Goal: Task Accomplishment & Management: Use online tool/utility

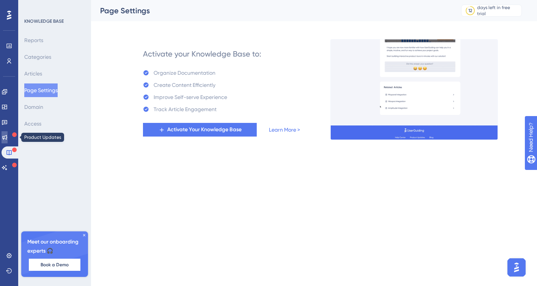
click at [8, 135] on icon at bounding box center [5, 137] width 6 height 6
drag, startPoint x: 10, startPoint y: 135, endPoint x: 89, endPoint y: 3, distance: 153.9
click at [8, 135] on icon at bounding box center [5, 137] width 6 height 6
click at [86, 234] on icon at bounding box center [84, 235] width 5 height 5
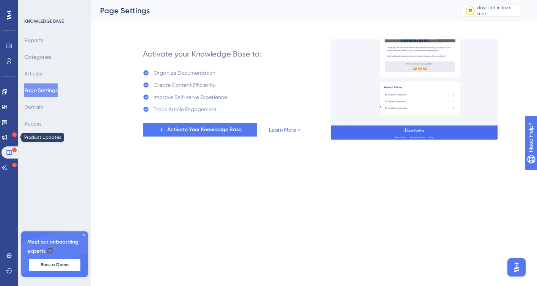
click at [85, 236] on div "KNOWLEDGE BASE Reports Categories Articles Page Settings Domain Access Meet our…" at bounding box center [54, 143] width 73 height 286
click at [85, 217] on div "KNOWLEDGE BASE Reports Categories Articles Page Settings Domain Access Meet our…" at bounding box center [54, 143] width 73 height 286
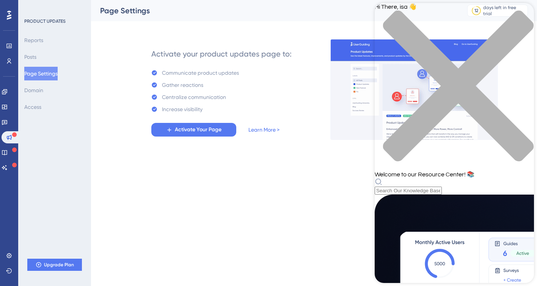
scroll to position [87, 0]
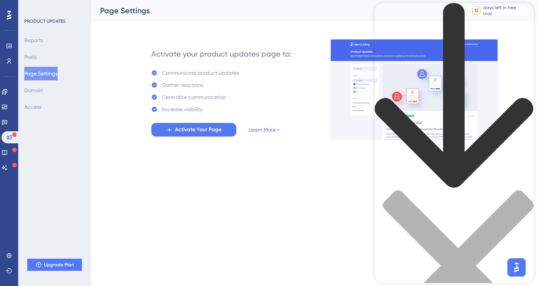
scroll to position [1, 0]
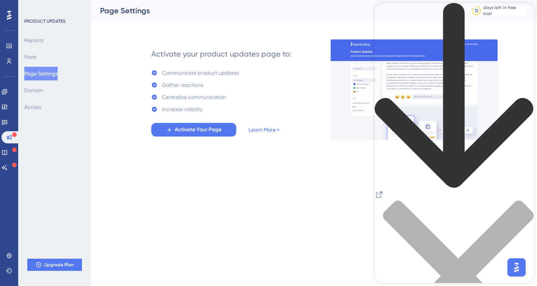
scroll to position [0, 0]
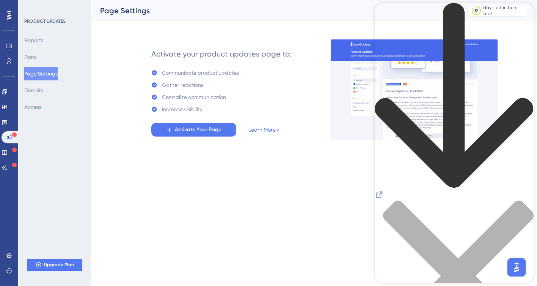
click at [385, 18] on icon "back to header" at bounding box center [454, 96] width 159 height 186
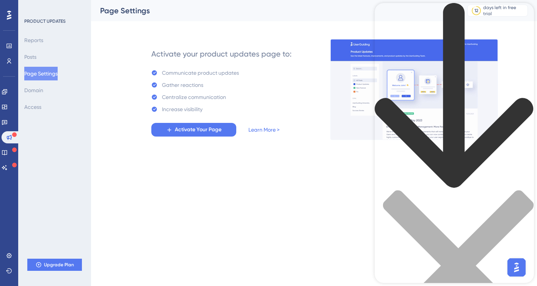
scroll to position [1, 0]
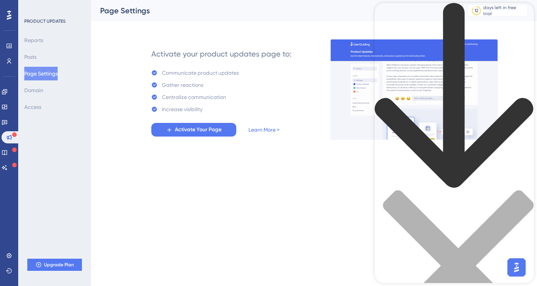
click at [386, 16] on icon "back to header" at bounding box center [454, 96] width 159 height 186
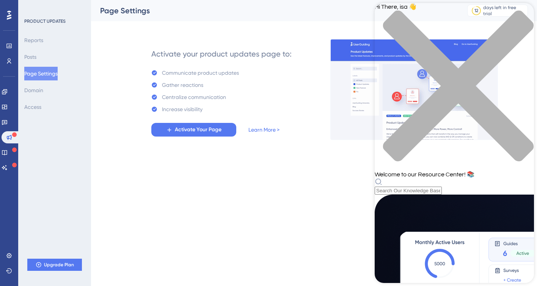
scroll to position [77, 0]
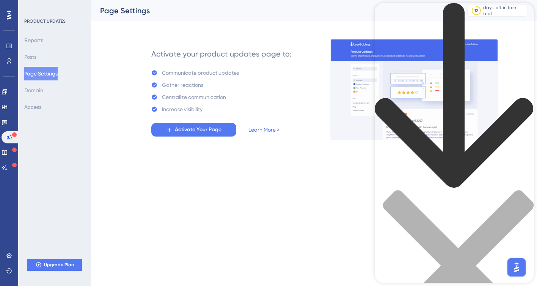
click at [389, 15] on icon "back to header" at bounding box center [454, 95] width 158 height 185
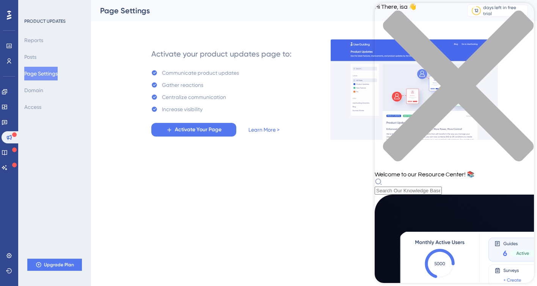
scroll to position [24, 0]
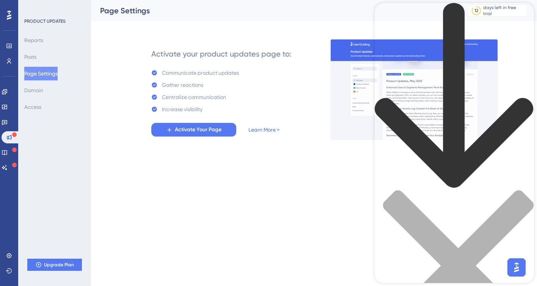
scroll to position [0, 0]
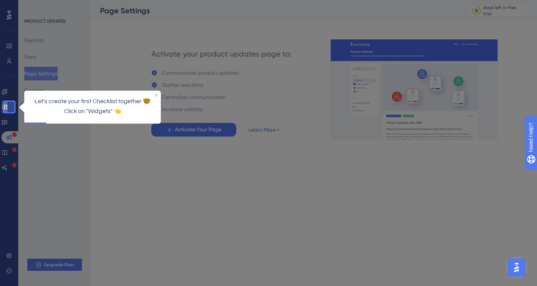
click at [8, 106] on link at bounding box center [5, 107] width 6 height 12
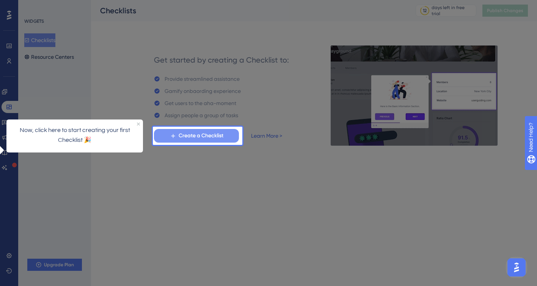
click at [199, 136] on span "Create a Checklist" at bounding box center [201, 135] width 45 height 9
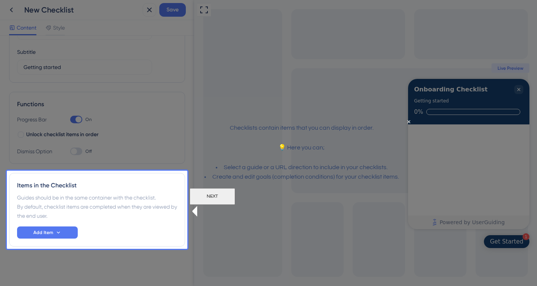
click at [235, 202] on button "NEXT" at bounding box center [212, 196] width 45 height 17
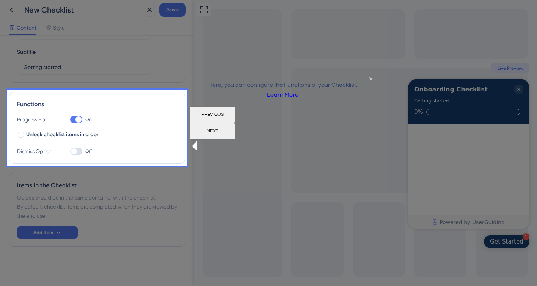
click at [235, 129] on button "NEXT" at bounding box center [212, 131] width 45 height 17
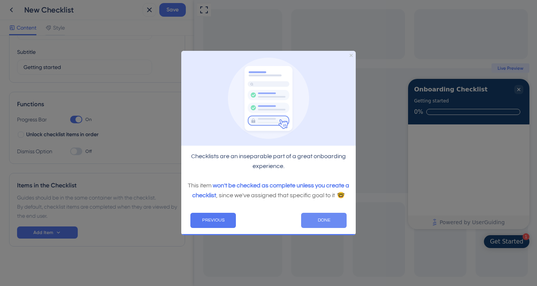
click at [323, 219] on button "DONE" at bounding box center [323, 219] width 45 height 15
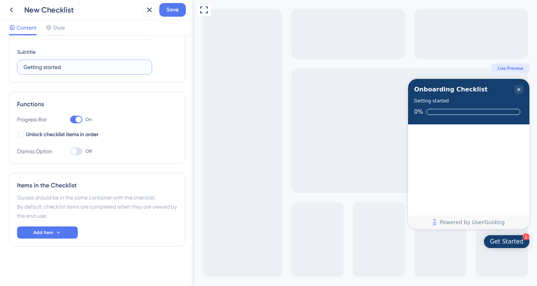
click at [78, 64] on input "Getting started" at bounding box center [85, 67] width 122 height 8
drag, startPoint x: 78, startPoint y: 64, endPoint x: 70, endPoint y: 66, distance: 8.6
click at [70, 66] on input "Getting started" at bounding box center [85, 67] width 122 height 8
type input "clikOdoc product tour"
click at [53, 234] on button "Add Item" at bounding box center [47, 232] width 61 height 12
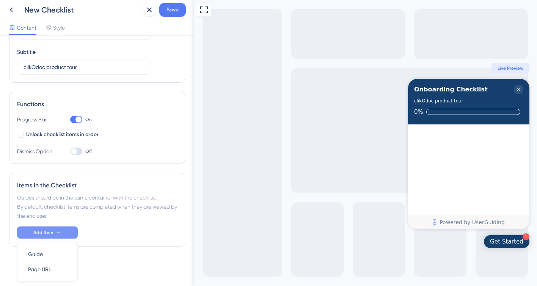
scroll to position [82, 0]
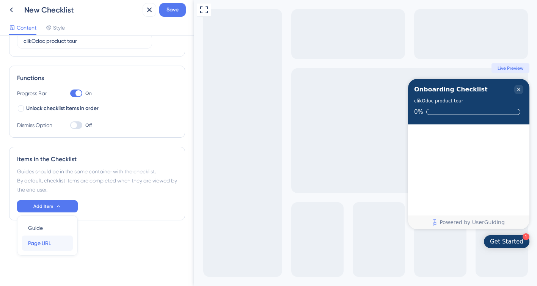
click at [53, 246] on div "Page URL Page URL" at bounding box center [47, 242] width 39 height 15
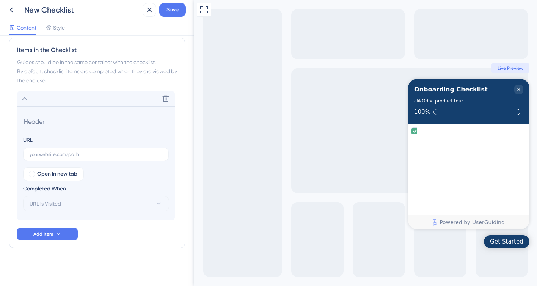
scroll to position [192, 0]
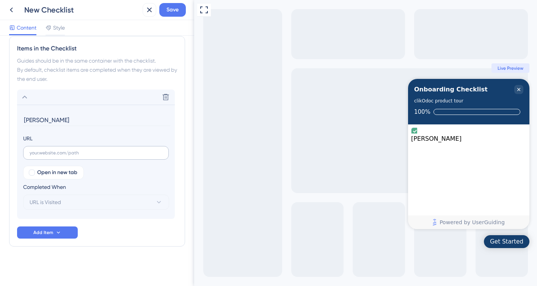
type input "Isabelle"
click at [75, 155] on label at bounding box center [96, 153] width 146 height 14
click at [75, 155] on input "text" at bounding box center [96, 152] width 133 height 5
paste input "https://app.clikodoc.com/dashboards/agenda"
type input "https://app.clikodoc.com/dashboards/agenda"
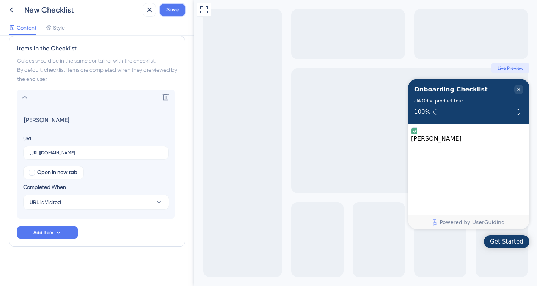
click at [175, 8] on span "Save" at bounding box center [172, 9] width 12 height 9
click at [514, 243] on div "Get Started" at bounding box center [506, 242] width 33 height 8
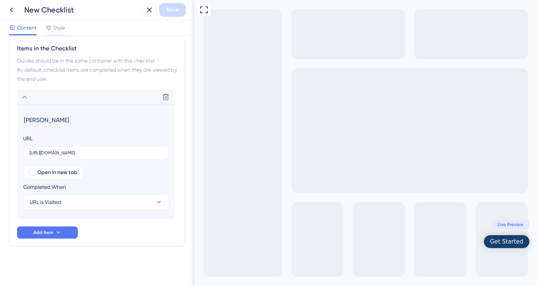
click at [507, 240] on div "Get Started" at bounding box center [506, 242] width 33 height 8
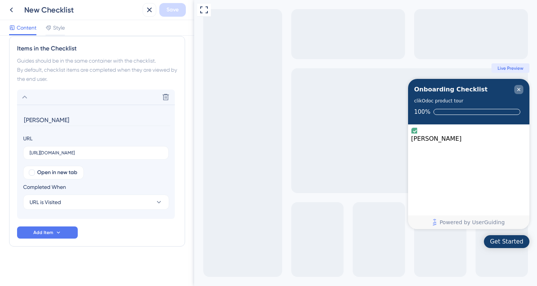
click at [519, 88] on icon "Close Checklist" at bounding box center [519, 89] width 6 height 6
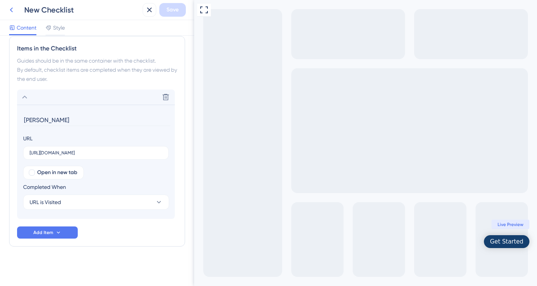
click at [14, 14] on button at bounding box center [12, 10] width 14 height 14
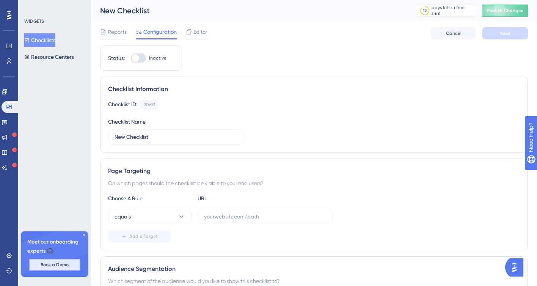
click at [55, 266] on span "Book a Demo" at bounding box center [55, 265] width 28 height 6
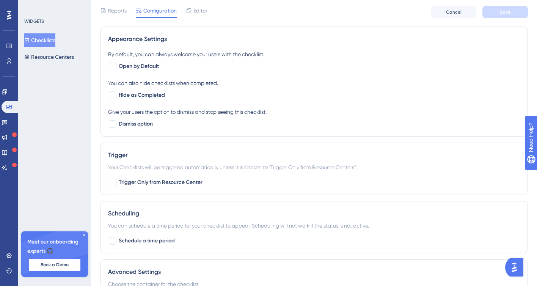
scroll to position [372, 0]
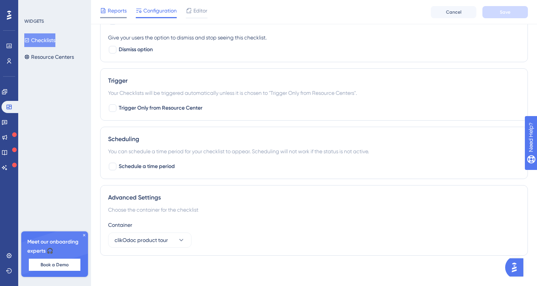
click at [107, 13] on div "Reports" at bounding box center [113, 10] width 27 height 9
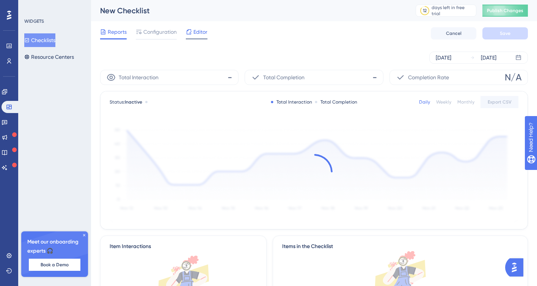
click at [198, 33] on span "Editor" at bounding box center [200, 31] width 14 height 9
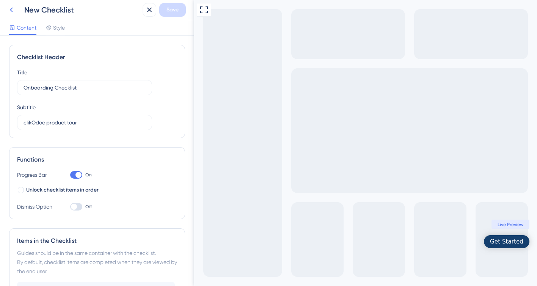
click at [9, 9] on icon at bounding box center [11, 9] width 9 height 9
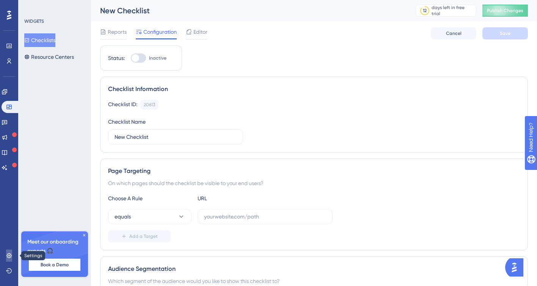
click at [11, 255] on icon at bounding box center [8, 255] width 5 height 5
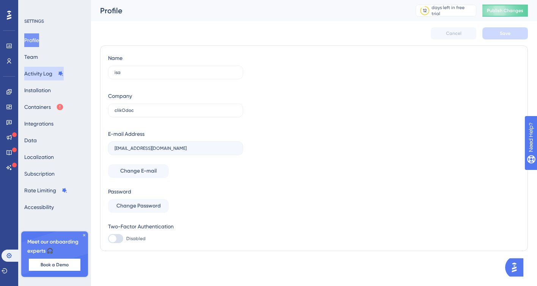
click at [46, 77] on button "Activity Log" at bounding box center [43, 74] width 39 height 14
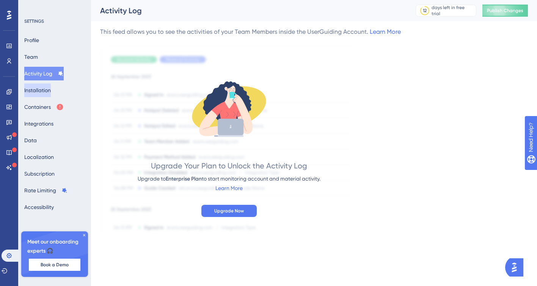
click at [46, 87] on button "Installation" at bounding box center [37, 90] width 27 height 14
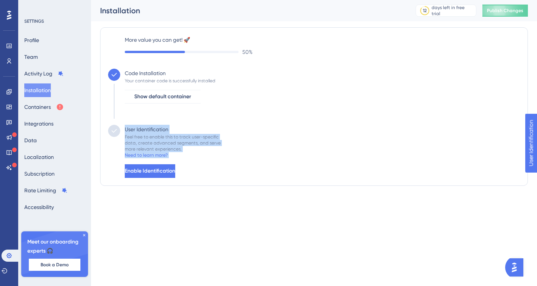
drag, startPoint x: 125, startPoint y: 129, endPoint x: 199, endPoint y: 183, distance: 91.8
click at [199, 183] on div "More value you can get! 🚀 50 % Code Installation Your container code is success…" at bounding box center [314, 106] width 428 height 158
copy body "User Identification Feel free to enable this to track user-specific data, creat…"
click at [251, 151] on div "User Identification Feel free to enable this to track user-specific data, creat…" at bounding box center [314, 151] width 412 height 53
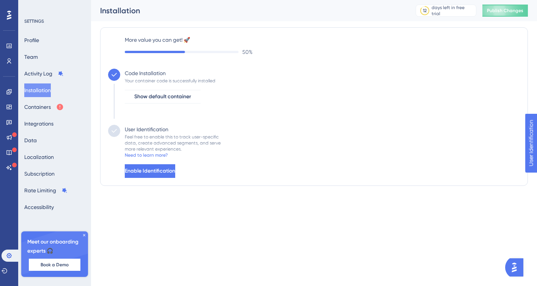
click at [242, 98] on div "Code Installation Your container code is successfully installed Show default co…" at bounding box center [314, 97] width 412 height 56
click at [179, 99] on span "Show default container" at bounding box center [162, 96] width 57 height 9
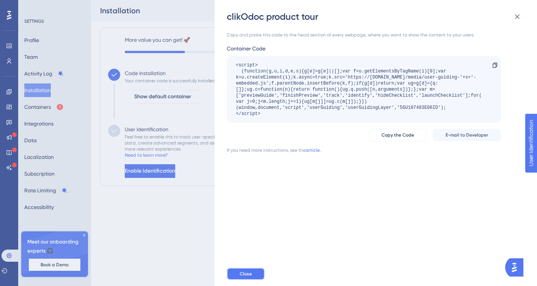
click at [248, 270] on button "Close" at bounding box center [246, 274] width 38 height 12
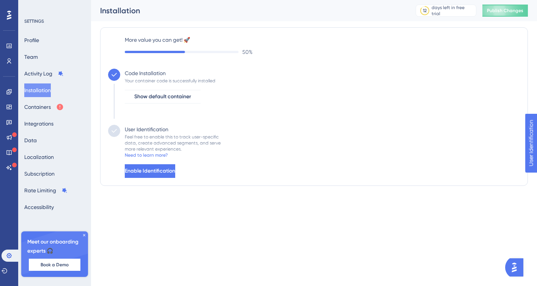
click at [310, 103] on div "Code Installation Your container code is successfully installed Show default co…" at bounding box center [314, 97] width 412 height 56
click at [43, 103] on button "Containers" at bounding box center [43, 107] width 39 height 14
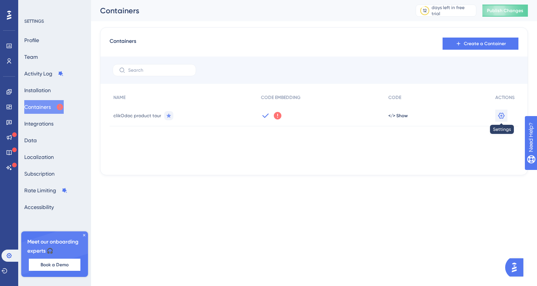
click at [500, 116] on icon at bounding box center [501, 116] width 8 height 8
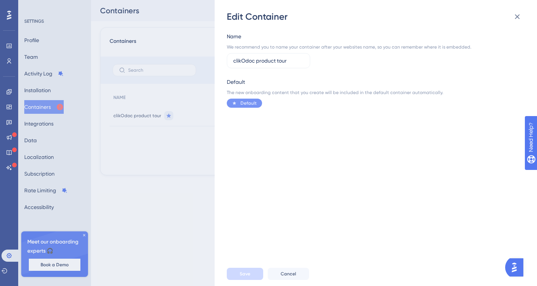
click at [248, 26] on div "Name We recommend you to name your container after your websites name, so you c…" at bounding box center [380, 142] width 306 height 239
click at [170, 112] on div "Edit Container Name We recommend you to name your container after your websites…" at bounding box center [268, 143] width 537 height 286
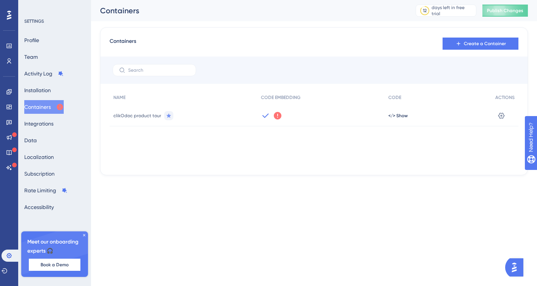
click at [141, 115] on span "clikOdoc product tour" at bounding box center [137, 116] width 48 height 6
click at [166, 114] on icon at bounding box center [169, 116] width 6 height 6
click at [131, 115] on span "clikOdoc product tour" at bounding box center [137, 116] width 48 height 6
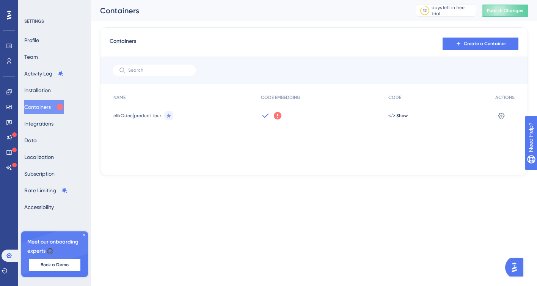
click at [131, 115] on span "clikOdoc product tour" at bounding box center [137, 116] width 48 height 6
click at [276, 115] on icon at bounding box center [277, 115] width 9 height 9
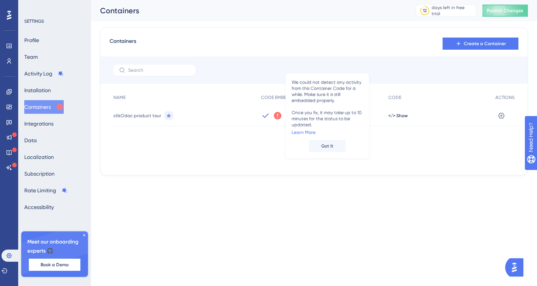
drag, startPoint x: 290, startPoint y: 82, endPoint x: 339, endPoint y: 126, distance: 66.0
click at [339, 126] on div "We could not detect any activity from this Container Code for a while. Make sur…" at bounding box center [326, 115] width 83 height 85
click at [406, 104] on div "CODE" at bounding box center [437, 98] width 107 height 16
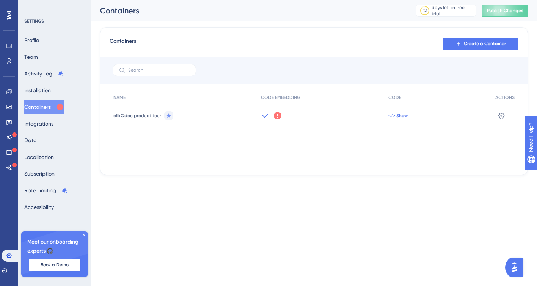
click at [397, 116] on span "</> Show" at bounding box center [397, 116] width 19 height 6
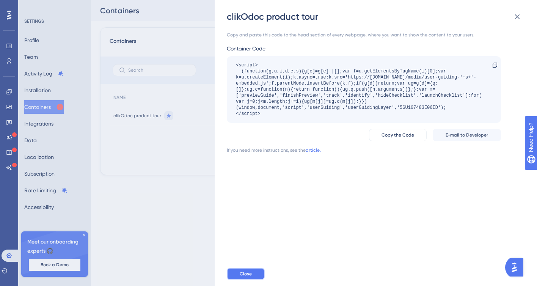
click at [254, 279] on button "Close" at bounding box center [246, 274] width 38 height 12
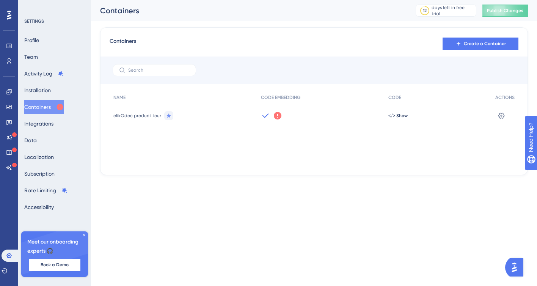
click at [511, 259] on button "Open AI Assistant Launcher" at bounding box center [514, 267] width 18 height 18
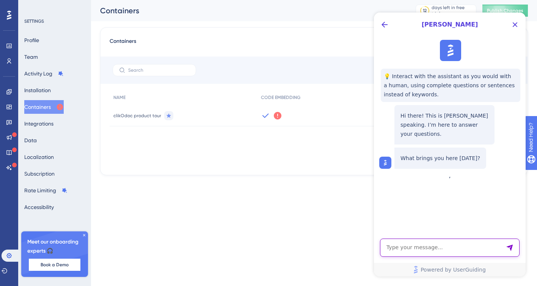
click at [436, 252] on textarea "AI Assistant Text Input" at bounding box center [450, 247] width 140 height 18
paste textarea "How to start editing a product guide?"
type textarea "How to start editing a product guide?"
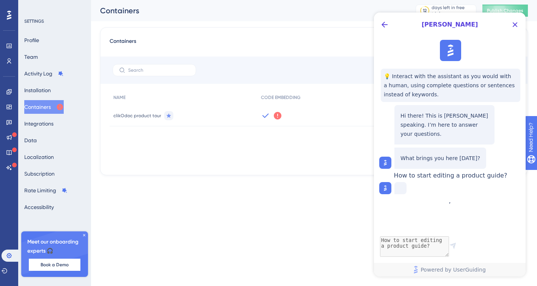
click at [419, 21] on span "[PERSON_NAME]" at bounding box center [449, 24] width 115 height 9
click at [450, 24] on span "[PERSON_NAME]" at bounding box center [449, 24] width 115 height 9
click at [449, 268] on span "Powered by UserGuiding" at bounding box center [452, 269] width 65 height 9
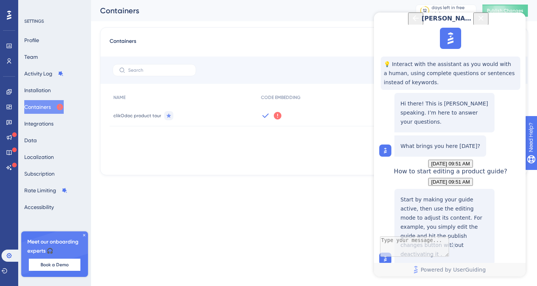
scroll to position [85, 0]
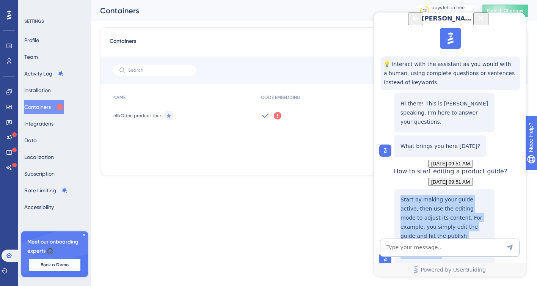
drag, startPoint x: 402, startPoint y: 160, endPoint x: 466, endPoint y: 203, distance: 77.6
click at [466, 203] on p "Start by making your guide active, then use the editing mode to adjust its cont…" at bounding box center [444, 227] width 88 height 64
copy p "Start by making your guide active, then use the editing mode to adjust its cont…"
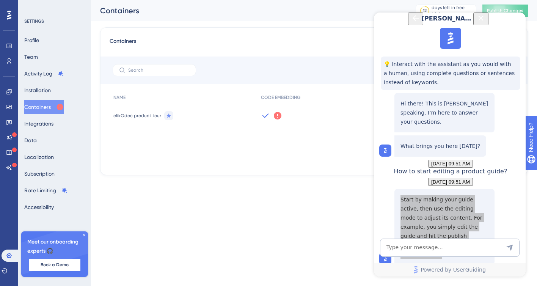
click at [49, 39] on div "Profile Team Activity Log Installation Containers Integrations Data Localizatio…" at bounding box center [54, 123] width 61 height 180
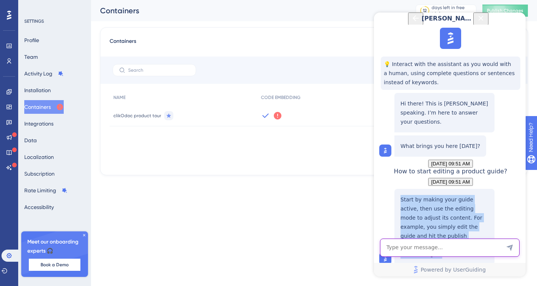
click at [425, 245] on textarea "AI Assistant Text Input" at bounding box center [450, 247] width 140 height 18
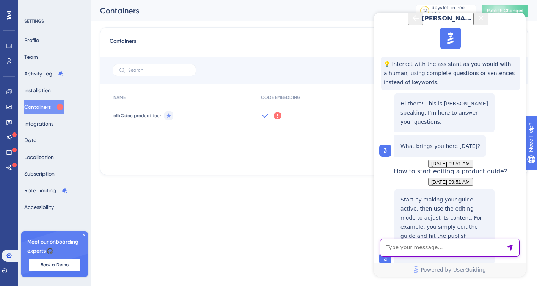
type textarea "o"
type textarea "where the editing mode is?"
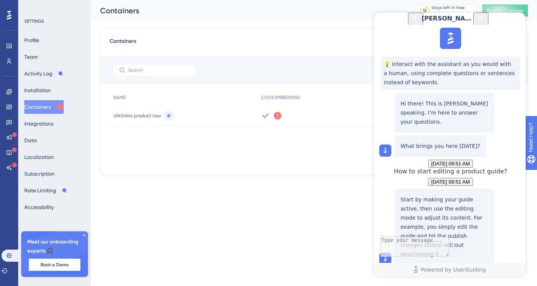
scroll to position [135, 0]
click at [11, 111] on link at bounding box center [9, 107] width 6 height 12
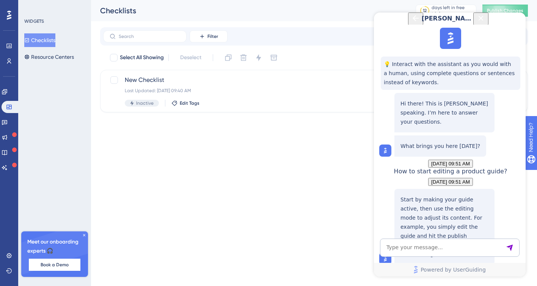
scroll to position [224, 0]
click at [215, 91] on div "Last Updated: 10 oct. 2025 09:40 AM" at bounding box center [284, 91] width 318 height 6
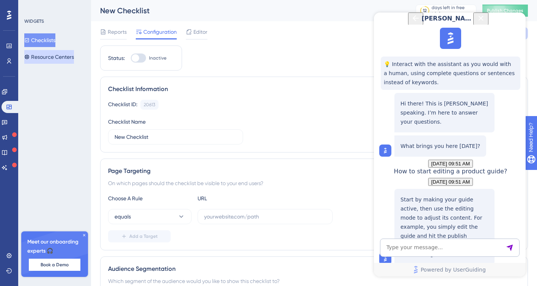
click at [65, 60] on button "Resource Centers" at bounding box center [49, 57] width 50 height 14
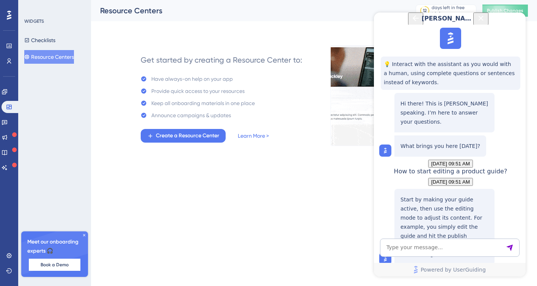
drag, startPoint x: 513, startPoint y: 22, endPoint x: 381, endPoint y: 26, distance: 132.4
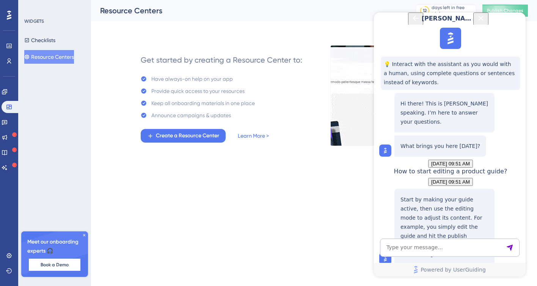
click at [409, 25] on div "[PERSON_NAME]" at bounding box center [449, 19] width 81 height 12
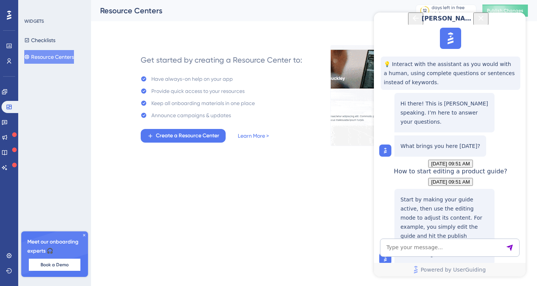
click at [411, 23] on icon "Back Button" at bounding box center [415, 18] width 9 height 9
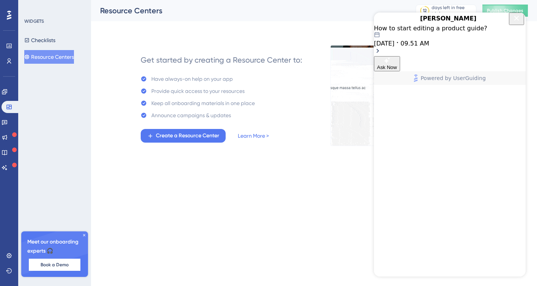
click at [354, 9] on div "Resource Centers" at bounding box center [248, 10] width 296 height 11
click at [467, 25] on div "[PERSON_NAME]" at bounding box center [450, 19] width 152 height 12
click at [516, 23] on icon "Close Button" at bounding box center [516, 18] width 9 height 9
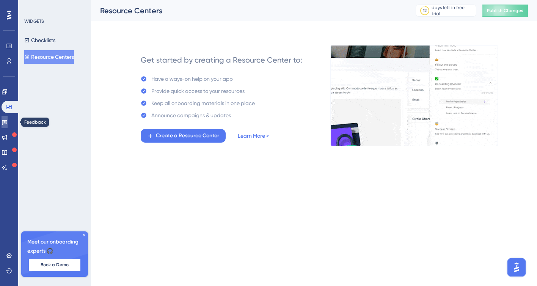
click at [7, 124] on icon at bounding box center [4, 122] width 5 height 5
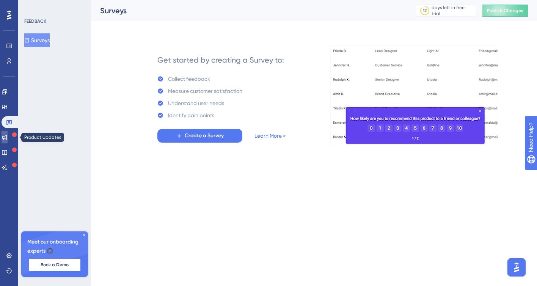
click at [8, 137] on icon at bounding box center [5, 137] width 6 height 6
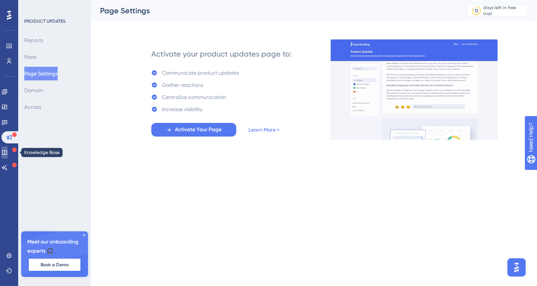
click at [8, 151] on icon at bounding box center [5, 152] width 6 height 6
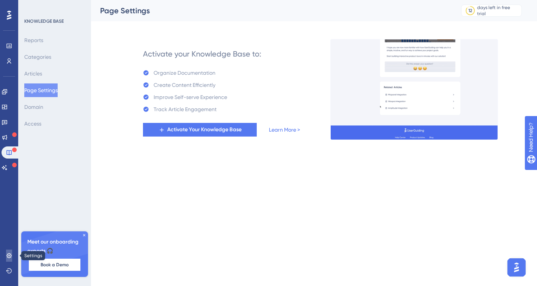
click at [10, 255] on icon at bounding box center [9, 256] width 6 height 6
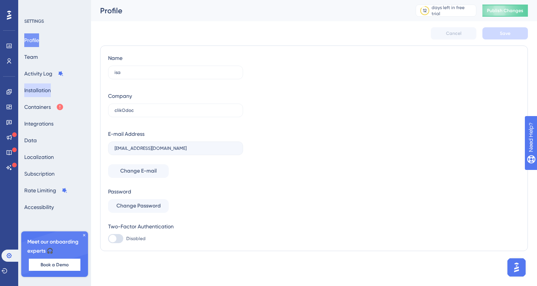
click at [50, 89] on button "Installation" at bounding box center [37, 90] width 27 height 14
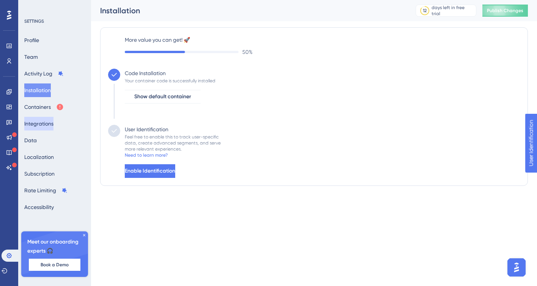
click at [47, 121] on button "Integrations" at bounding box center [38, 124] width 29 height 14
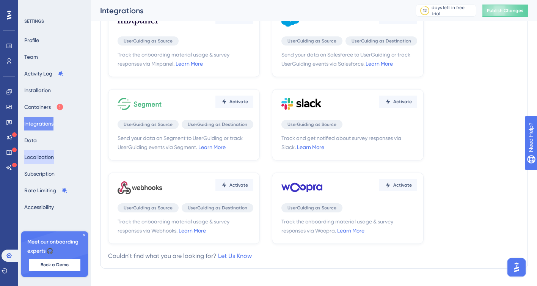
scroll to position [232, 0]
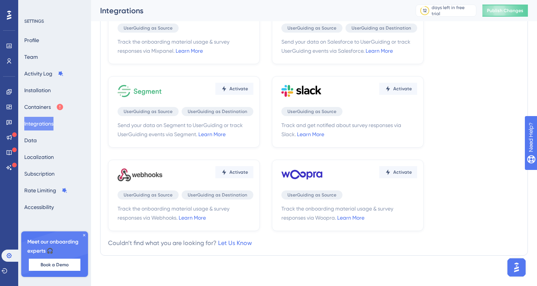
click at [9, 16] on icon at bounding box center [9, 15] width 5 height 9
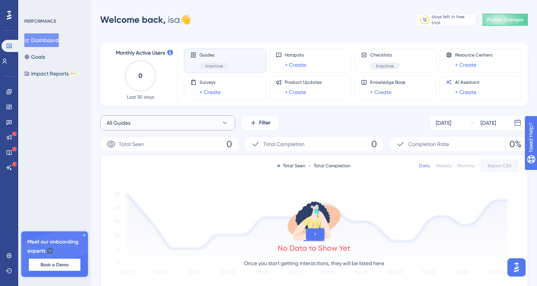
click at [225, 122] on icon at bounding box center [225, 123] width 8 height 8
click at [134, 184] on span "onboarding" at bounding box center [125, 184] width 29 height 9
click at [194, 119] on button "onboarding" at bounding box center [167, 122] width 135 height 15
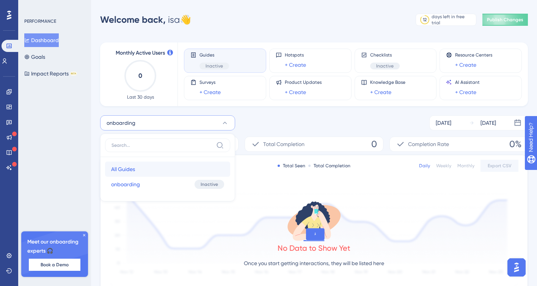
click at [126, 169] on span "All Guides" at bounding box center [123, 169] width 24 height 9
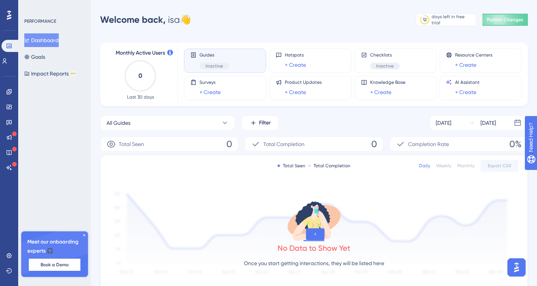
click at [67, 99] on div "PERFORMANCE Dashboard Goals Impact Reports BETA Meet our onboarding experts 🎧 B…" at bounding box center [54, 143] width 73 height 286
click at [241, 61] on div "Guides Inactive" at bounding box center [224, 60] width 69 height 17
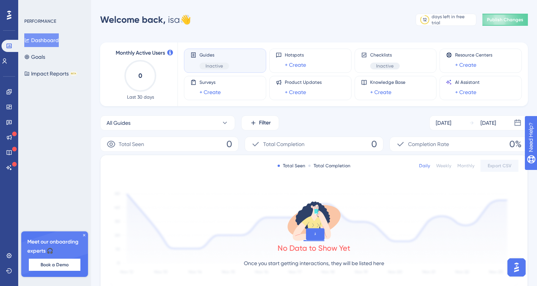
click at [245, 59] on div "Guides Inactive" at bounding box center [224, 60] width 69 height 17
click at [8, 256] on icon at bounding box center [9, 256] width 6 height 6
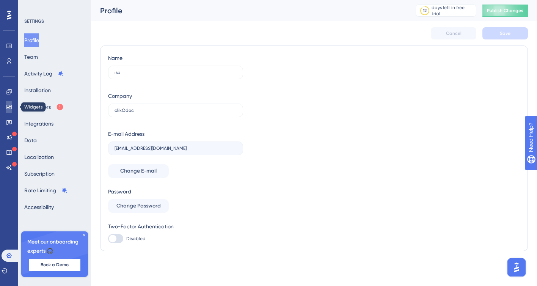
click at [6, 110] on icon at bounding box center [9, 107] width 6 height 6
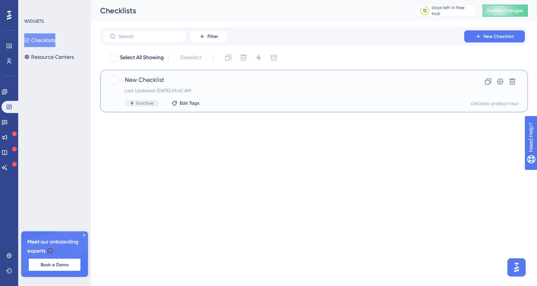
click at [138, 103] on span "Inactive" at bounding box center [144, 103] width 17 height 6
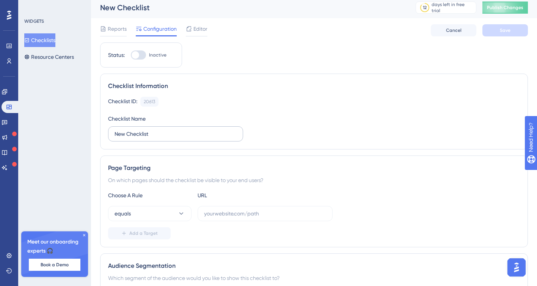
scroll to position [4, 0]
click at [139, 51] on div at bounding box center [138, 54] width 15 height 9
click at [131, 54] on input "Inactive" at bounding box center [130, 54] width 0 height 0
checkbox input "false"
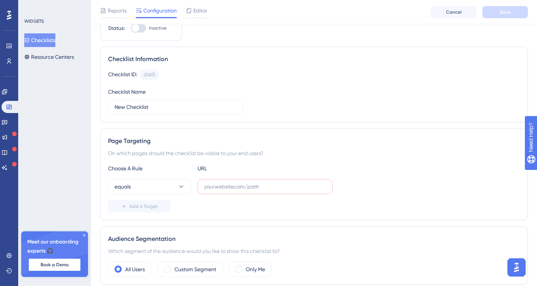
scroll to position [0, 0]
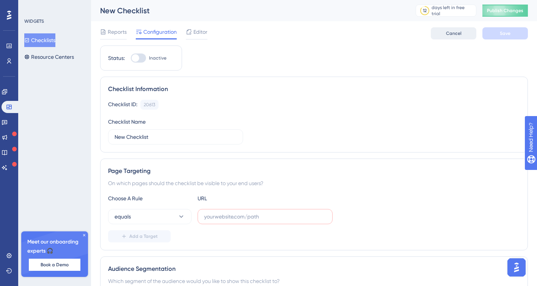
click at [449, 33] on span "Cancel" at bounding box center [454, 33] width 16 height 6
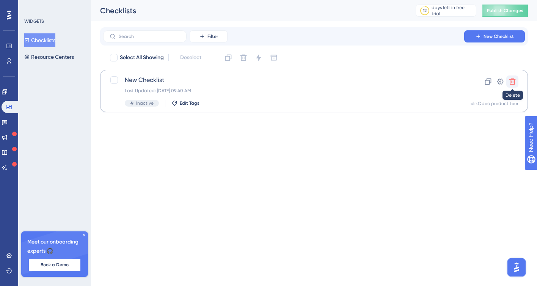
click at [513, 81] on icon at bounding box center [512, 81] width 6 height 6
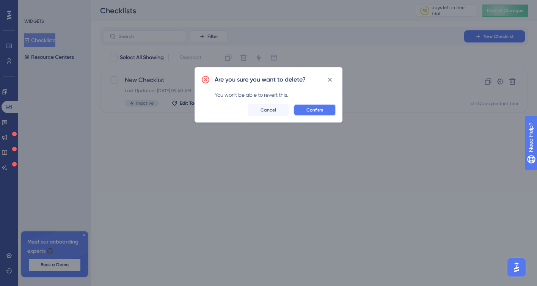
click at [315, 111] on span "Confirm" at bounding box center [314, 110] width 17 height 6
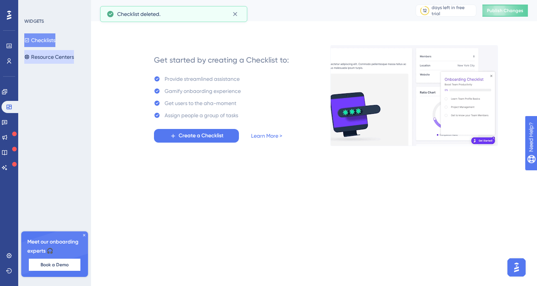
click at [56, 53] on button "Resource Centers" at bounding box center [49, 57] width 50 height 14
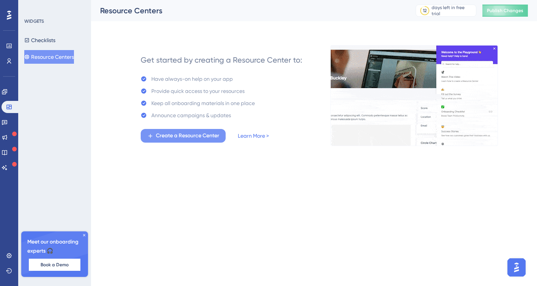
click at [174, 137] on span "Create a Resource Center" at bounding box center [187, 135] width 63 height 9
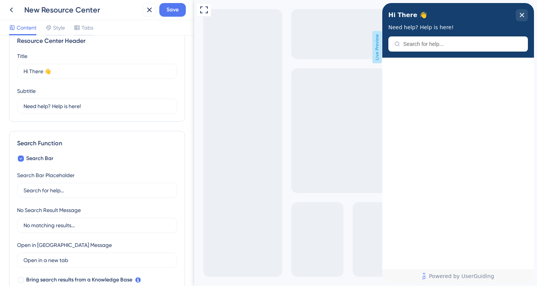
scroll to position [17, 0]
drag, startPoint x: 24, startPoint y: 70, endPoint x: 42, endPoint y: 71, distance: 18.6
click at [42, 71] on input "Hi There 👋" at bounding box center [94, 70] width 140 height 8
type input "Bonjour 👋"
drag, startPoint x: 23, startPoint y: 104, endPoint x: 83, endPoint y: 104, distance: 59.9
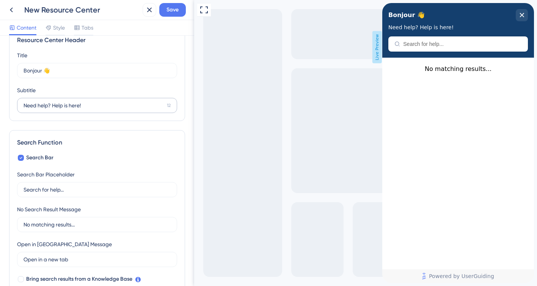
click at [83, 104] on label "Need help? Help is here! 12" at bounding box center [97, 105] width 160 height 15
click at [83, 104] on input "Need help? Help is here!" at bounding box center [94, 105] width 140 height 8
drag, startPoint x: 49, startPoint y: 105, endPoint x: 17, endPoint y: 105, distance: 31.1
click at [17, 105] on label "Need help? Help is here! 12" at bounding box center [97, 105] width 160 height 15
drag, startPoint x: 69, startPoint y: 106, endPoint x: 97, endPoint y: 106, distance: 28.1
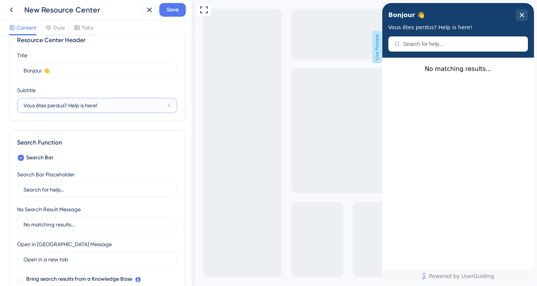
click at [97, 106] on input "Vous êtes perdus? Help is here!" at bounding box center [94, 105] width 141 height 8
drag, startPoint x: 88, startPoint y: 104, endPoint x: 69, endPoint y: 104, distance: 19.3
click at [69, 104] on input "Vous êtes perdus? Trouvez de l'aide!" at bounding box center [94, 105] width 141 height 8
drag, startPoint x: 95, startPoint y: 105, endPoint x: 69, endPoint y: 104, distance: 26.2
click at [69, 104] on input "Vous êtes perdus? Trouvez de l'aide!" at bounding box center [94, 105] width 141 height 8
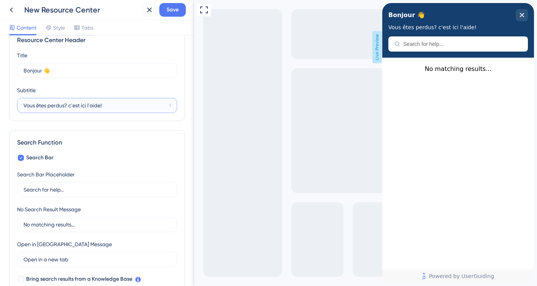
drag, startPoint x: 89, startPoint y: 104, endPoint x: 67, endPoint y: 105, distance: 22.0
click at [67, 105] on input "Vous êtes perdus? c'est ici l'aide!" at bounding box center [95, 105] width 143 height 8
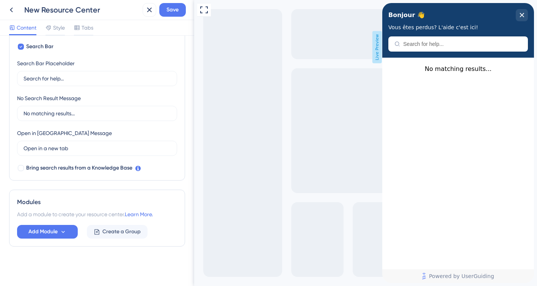
scroll to position [0, 0]
type input "Vous êtes perdus? L'aide c'est ici!"
click at [65, 231] on icon at bounding box center [63, 232] width 6 height 6
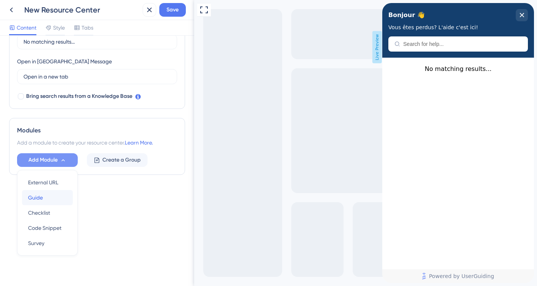
click at [49, 195] on div "Guide Guide" at bounding box center [47, 197] width 39 height 15
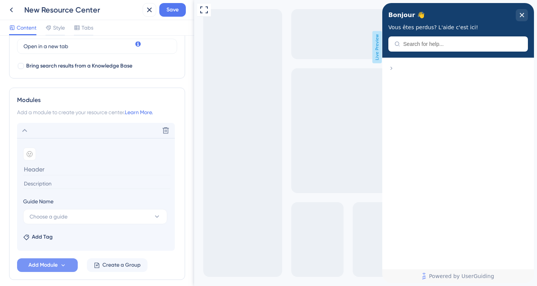
scroll to position [253, 0]
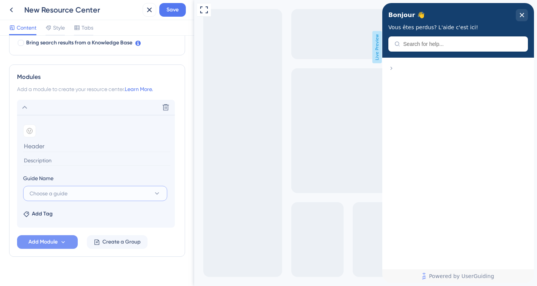
click at [49, 195] on span "Choose a guide" at bounding box center [49, 193] width 38 height 9
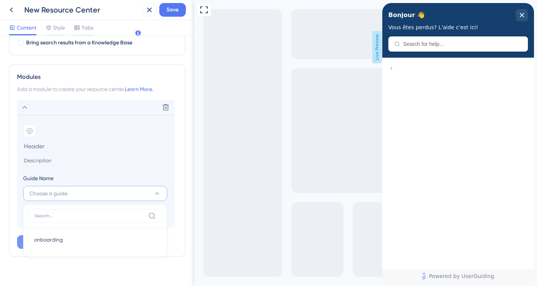
scroll to position [264, 0]
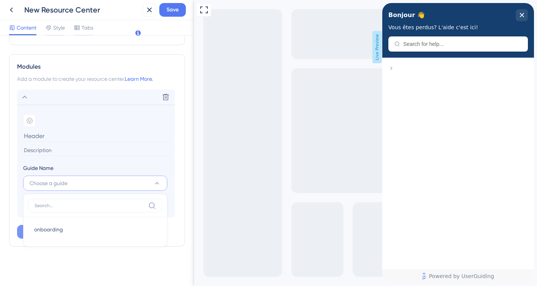
click at [22, 173] on section "Add emoji Guide Name Choose a guide onboarding onboarding Add Tag" at bounding box center [96, 161] width 158 height 113
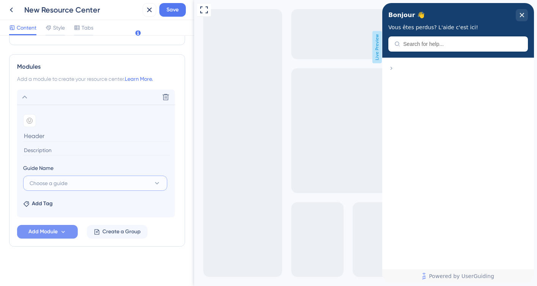
click at [66, 188] on button "Choose a guide" at bounding box center [95, 183] width 144 height 15
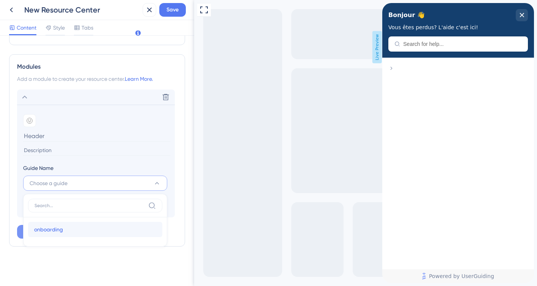
click at [56, 233] on span "onboarding" at bounding box center [48, 229] width 29 height 9
type input "onboarding"
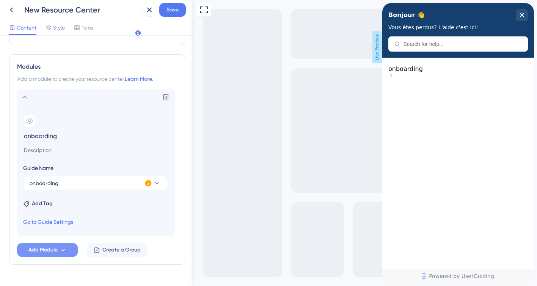
click at [146, 181] on icon at bounding box center [148, 183] width 6 height 6
click at [205, 191] on span "Activate Now" at bounding box center [198, 192] width 29 height 6
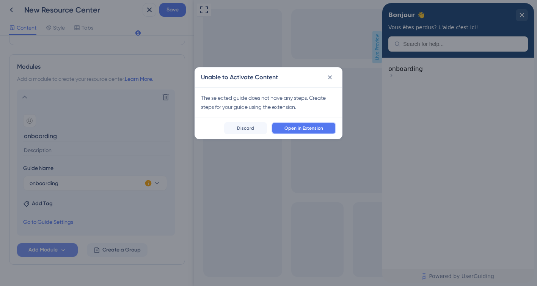
click at [294, 127] on span "Open in Extension" at bounding box center [303, 128] width 39 height 6
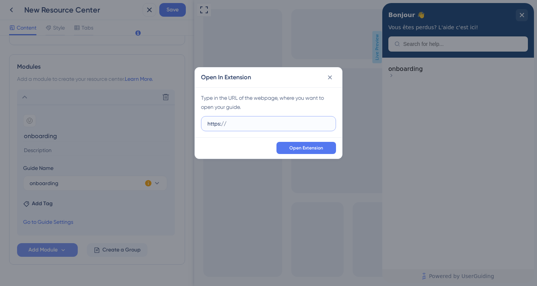
paste input "https://app.clikodoc.com/dashboards/agenda"
click at [312, 149] on span "Open Extension" at bounding box center [306, 148] width 34 height 6
drag, startPoint x: 227, startPoint y: 124, endPoint x: 272, endPoint y: 122, distance: 44.4
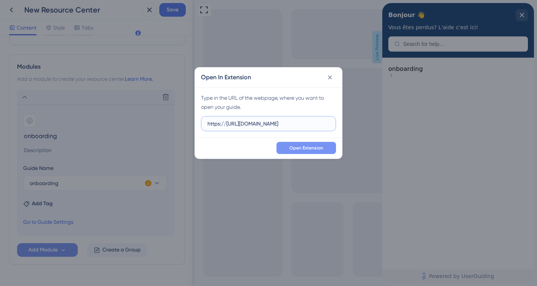
click at [272, 122] on input "https://https://app.clikodoc.com/dashboards/agenda" at bounding box center [268, 123] width 122 height 8
click at [234, 121] on input "https://https://app.clikodoc.com/dashboards/agenda" at bounding box center [268, 123] width 122 height 8
type input "https://app.clikodoc.com/dashboards/agenda"
click at [313, 146] on span "Open Extension" at bounding box center [306, 148] width 34 height 6
